Goal: Task Accomplishment & Management: Manage account settings

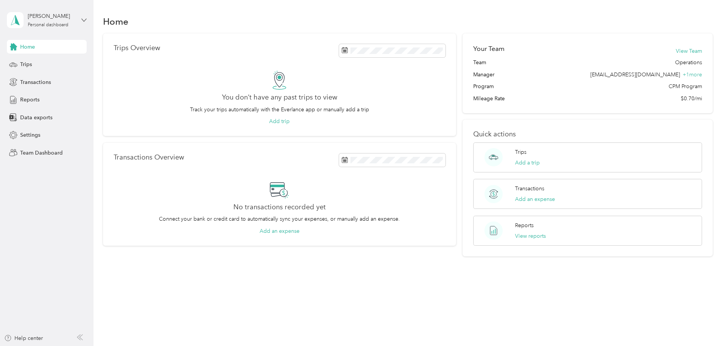
click at [86, 21] on icon at bounding box center [83, 19] width 5 height 5
click at [64, 65] on div "Team dashboard" at bounding box center [86, 60] width 149 height 13
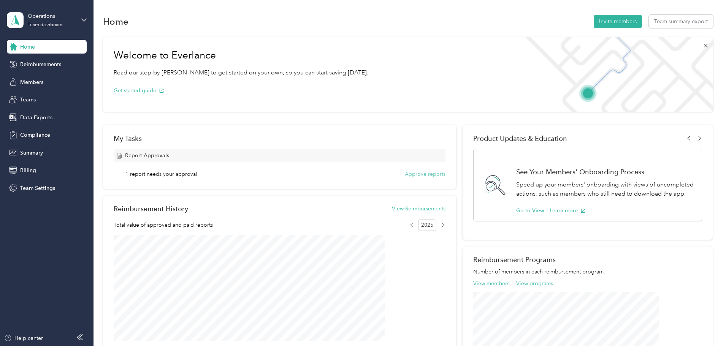
click at [420, 176] on button "Approve reports" at bounding box center [425, 174] width 41 height 8
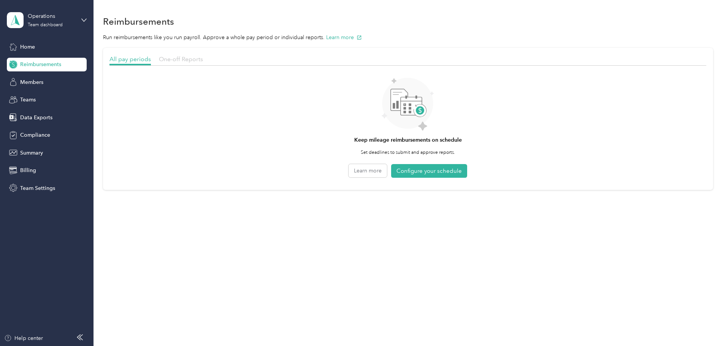
click at [203, 60] on span "One-off Reports" at bounding box center [181, 59] width 44 height 7
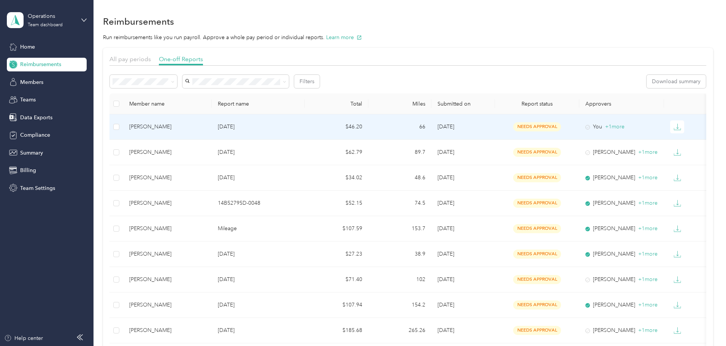
click at [454, 128] on span "[DATE]" at bounding box center [446, 127] width 17 height 6
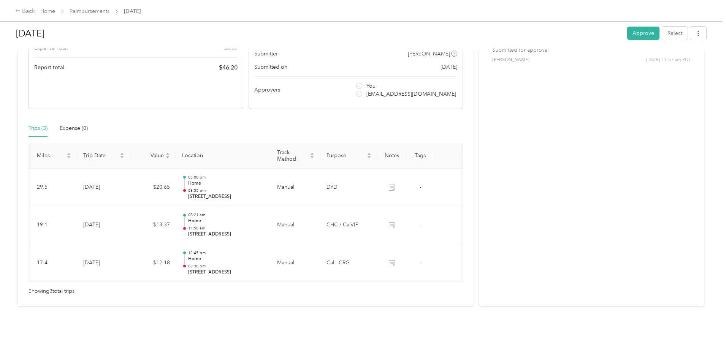
scroll to position [0, 92]
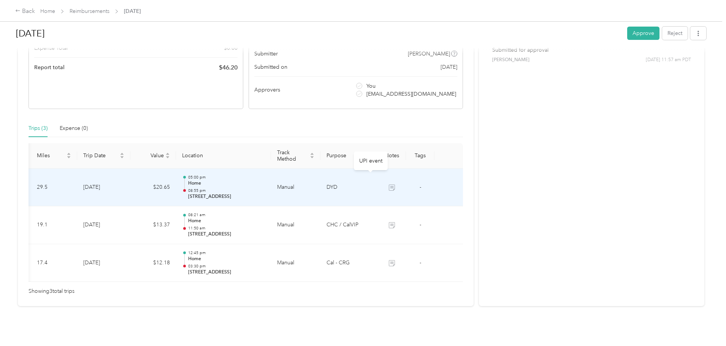
click at [389, 185] on icon at bounding box center [392, 188] width 6 height 6
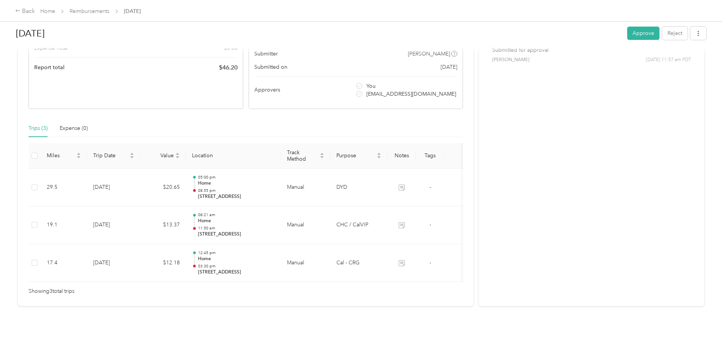
scroll to position [0, 0]
